Goal: Task Accomplishment & Management: Use online tool/utility

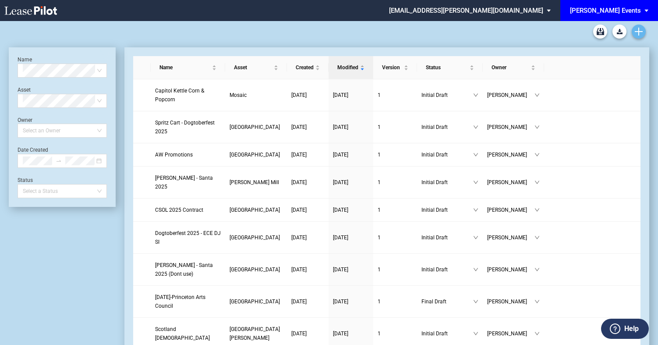
click at [641, 34] on icon "Create new document" at bounding box center [639, 32] width 8 height 8
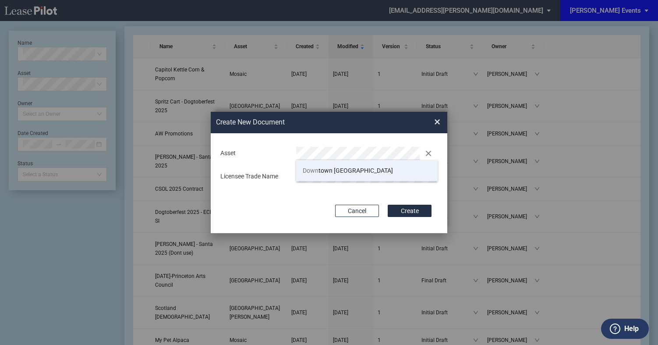
click at [368, 174] on li "Down town Palm Beach Gardens" at bounding box center [367, 170] width 142 height 21
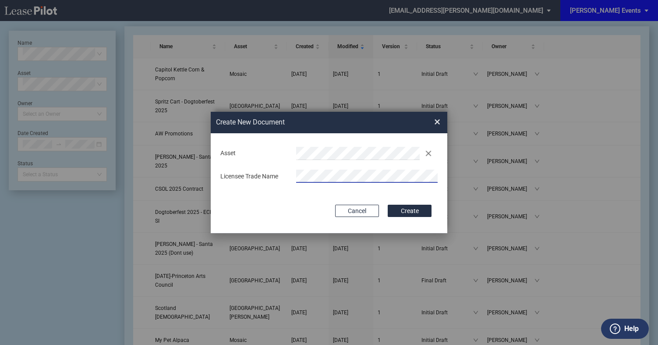
click at [447, 118] on div "Create New Document Create New Conformed Deal ×" at bounding box center [329, 122] width 237 height 21
click at [427, 126] on div "Create New Document Create New Conformed Deal ×" at bounding box center [329, 122] width 237 height 21
click at [440, 125] on span "×" at bounding box center [437, 122] width 6 height 14
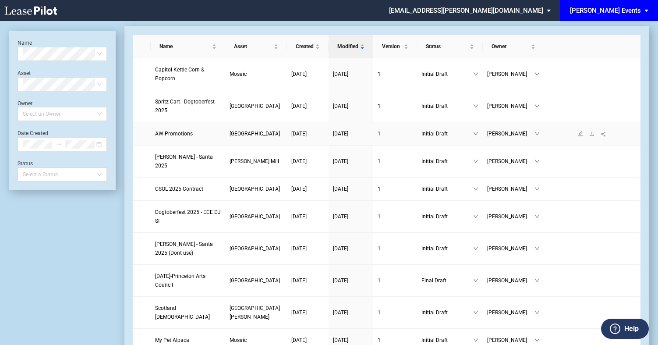
click at [194, 122] on td "AW Promotions" at bounding box center [188, 133] width 74 height 23
click at [177, 131] on span "AW Promotions" at bounding box center [174, 134] width 38 height 6
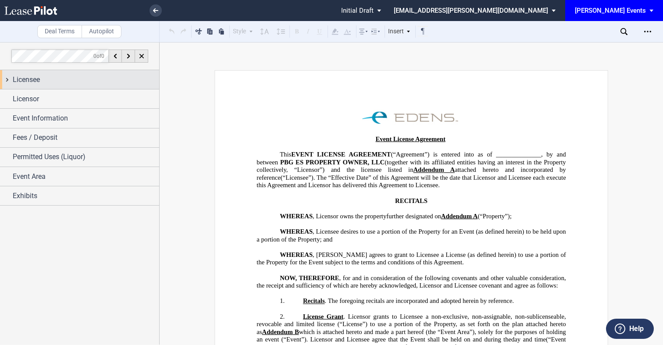
click at [47, 74] on div "Licensee" at bounding box center [86, 79] width 146 height 11
